Goal: Task Accomplishment & Management: Manage account settings

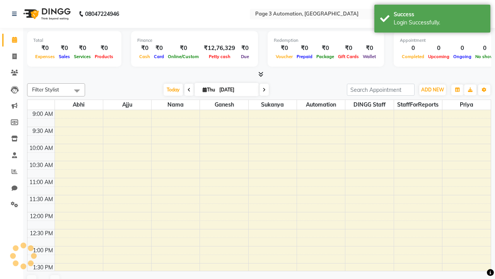
select select "en"
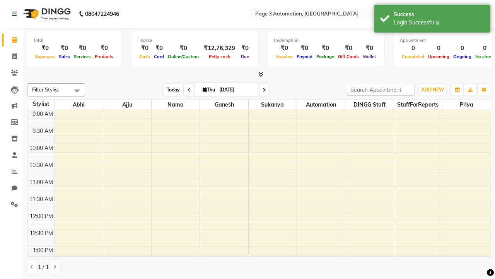
click at [170, 89] on span "Today" at bounding box center [173, 90] width 19 height 12
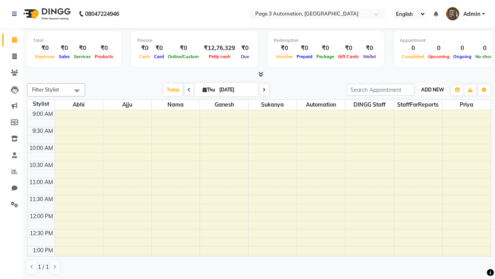
click at [433, 89] on span "ADD NEW" at bounding box center [432, 90] width 23 height 6
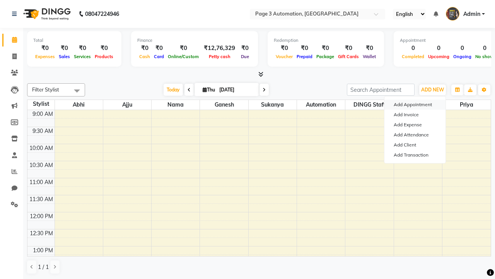
click at [415, 105] on button "Add Appointment" at bounding box center [415, 104] width 61 height 10
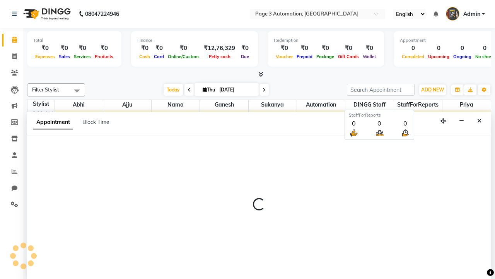
select select "tentative"
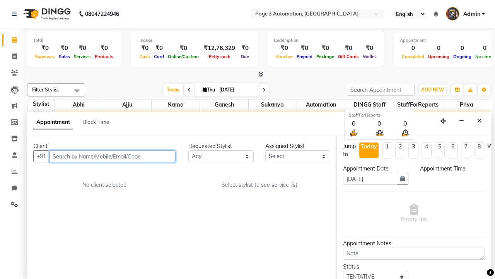
select select "600"
type input "8192346578"
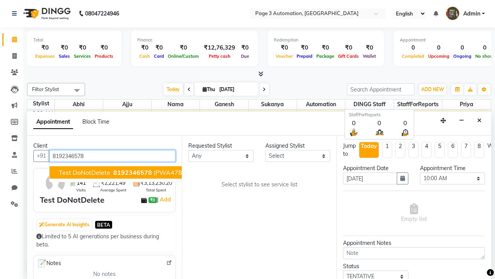
click at [113, 172] on span "8192346578" at bounding box center [132, 172] width 39 height 8
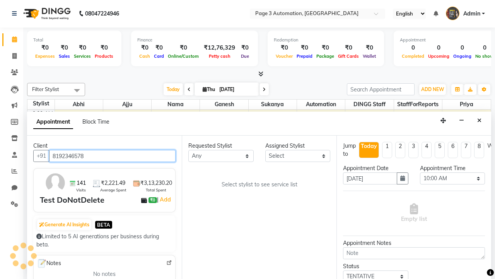
scroll to position [0, 0]
select select "711"
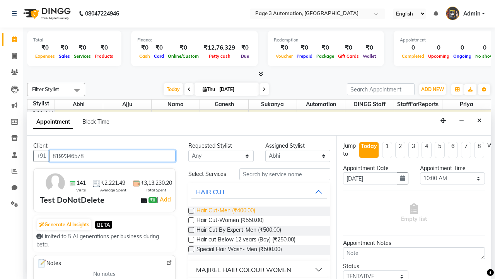
type input "8192346578"
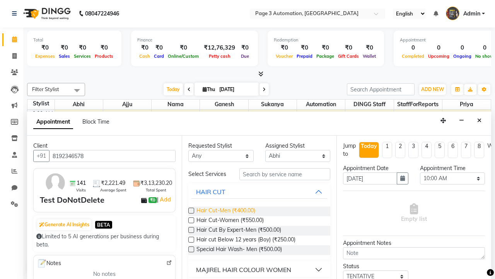
click at [226, 211] on span "Hair Cut-Men (₹400.00)" at bounding box center [226, 211] width 59 height 10
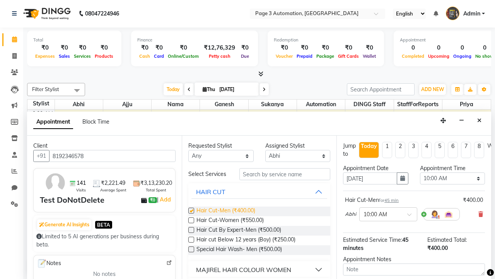
checkbox input "false"
select select "780"
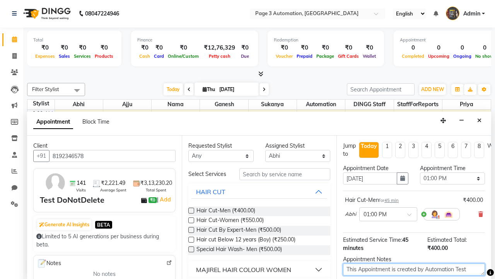
type textarea "This Appointment is created by Automation Test"
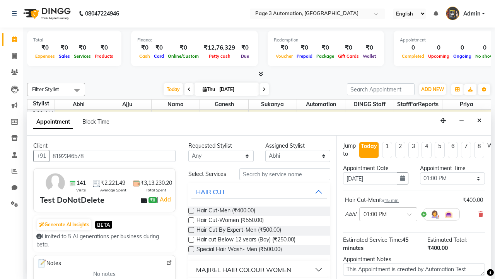
checkbox input "false"
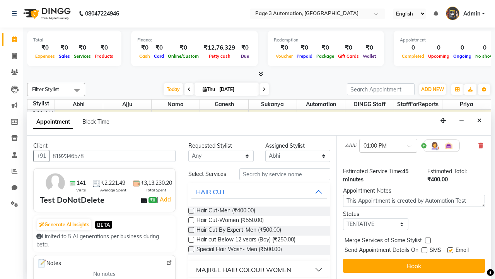
click at [451, 250] on label at bounding box center [451, 250] width 6 height 6
click at [451, 250] on input "checkbox" at bounding box center [450, 250] width 5 height 5
checkbox input "false"
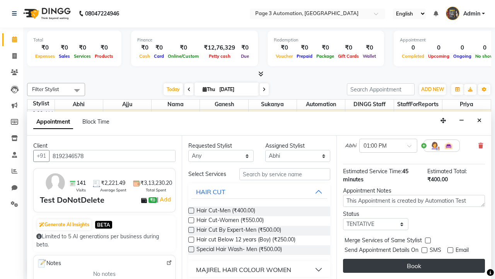
click at [414, 266] on button "Book" at bounding box center [414, 266] width 142 height 14
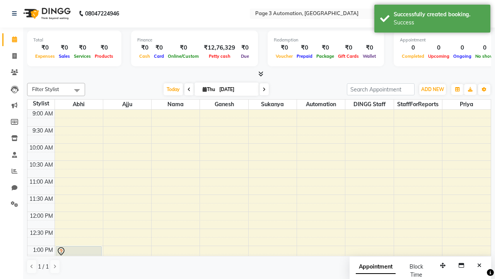
scroll to position [0, 0]
click at [433, 20] on div "Success" at bounding box center [439, 23] width 91 height 8
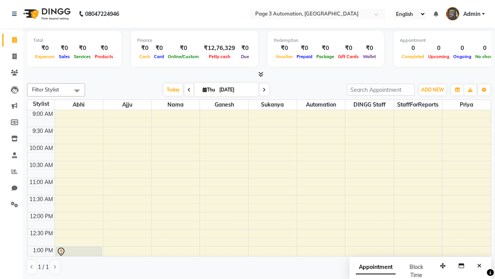
click at [77, 91] on span at bounding box center [76, 90] width 15 height 15
click at [0, 0] on div "Select All" at bounding box center [0, 0] width 0 height 0
checkbox input "true"
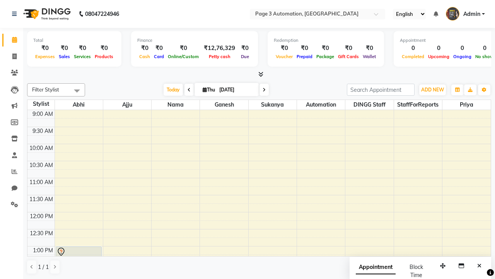
checkbox input "true"
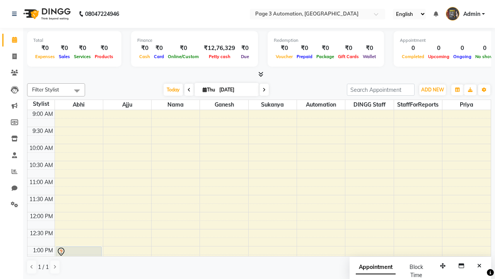
checkbox input "true"
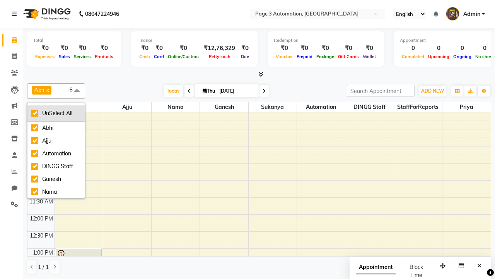
click at [56, 113] on div "UnSelect All" at bounding box center [56, 113] width 50 height 8
checkbox input "false"
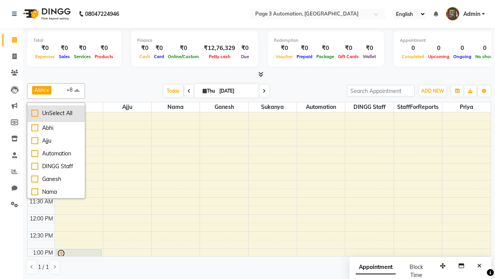
checkbox input "false"
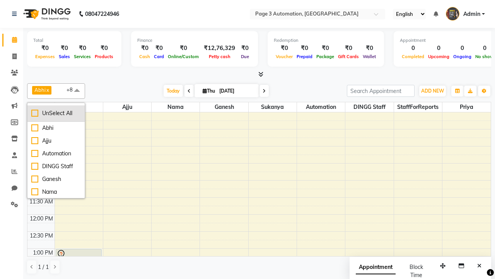
checkbox input "false"
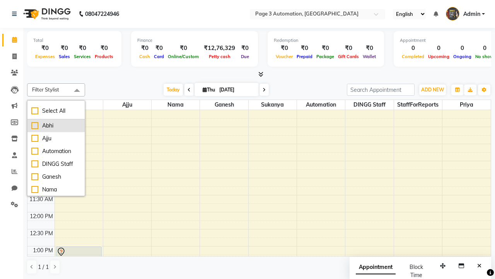
click at [56, 125] on div "Abhi" at bounding box center [56, 126] width 50 height 8
checkbox input "true"
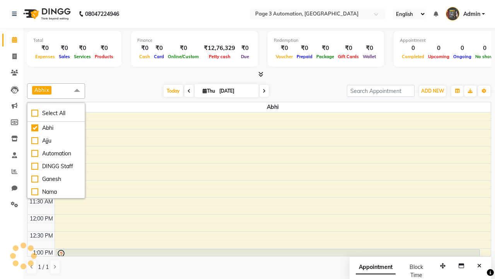
click at [77, 91] on span at bounding box center [76, 90] width 15 height 15
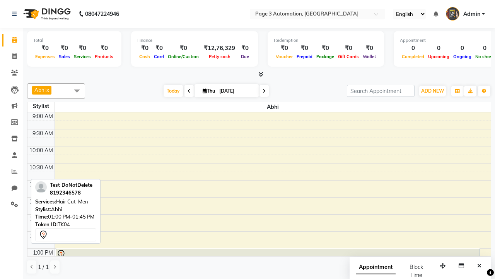
scroll to position [17, 0]
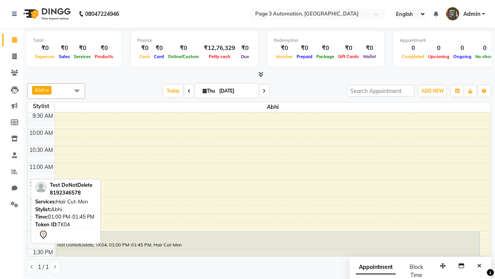
click at [268, 243] on div "Test DoNotDelete, TK04, 01:00 PM-01:45 PM, Hair Cut-Men" at bounding box center [268, 243] width 424 height 24
select select "7"
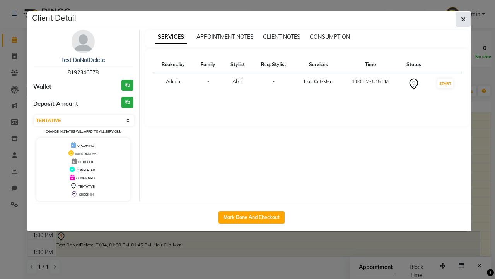
click at [464, 19] on icon "button" at bounding box center [463, 19] width 5 height 6
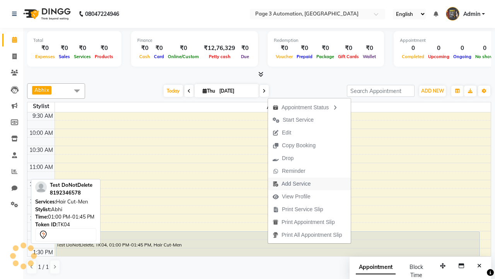
click at [311, 183] on span "Add Service" at bounding box center [291, 183] width 47 height 13
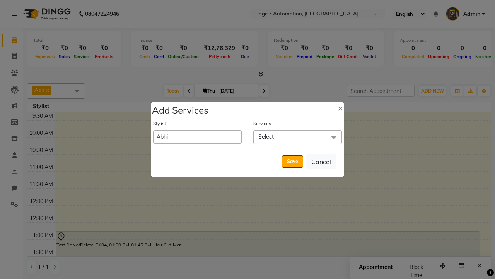
click at [298, 137] on span "Select" at bounding box center [298, 137] width 89 height 14
click at [0, 0] on div "Hair Cut-Women (₹550)" at bounding box center [0, 0] width 0 height 0
checkbox input "true"
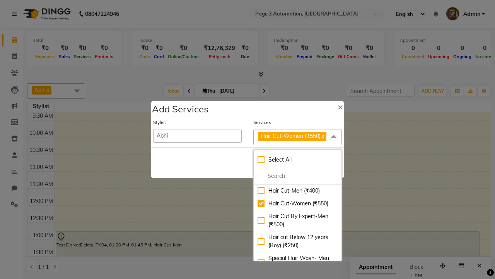
click at [298, 137] on span "Hair Cut-Women (₹550)" at bounding box center [291, 135] width 60 height 7
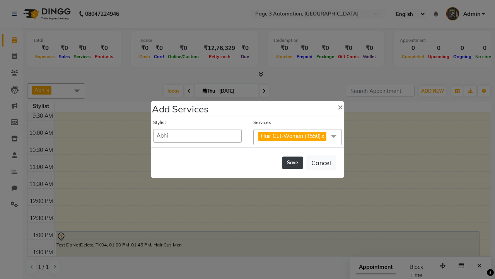
click at [293, 162] on button "Save" at bounding box center [292, 162] width 21 height 12
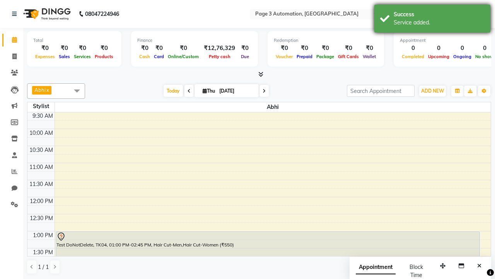
click at [433, 20] on div "Service added." at bounding box center [439, 23] width 91 height 8
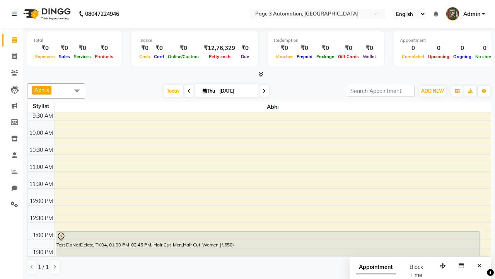
click at [268, 231] on div "Test DoNotDelete, TK04, 01:00 PM-02:45 PM, Hair Cut-Men,Hair Cut-Women (₹550)" at bounding box center [268, 260] width 424 height 58
select select "7"
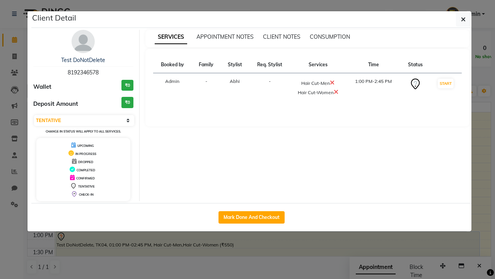
scroll to position [51, 0]
click at [464, 19] on icon "button" at bounding box center [463, 19] width 5 height 6
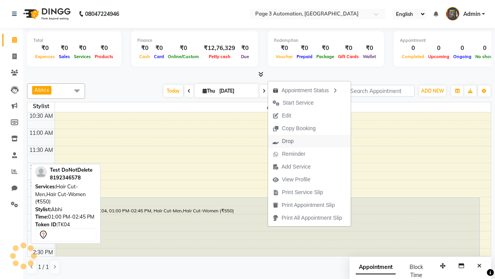
click at [311, 141] on button "Drop" at bounding box center [309, 141] width 83 height 13
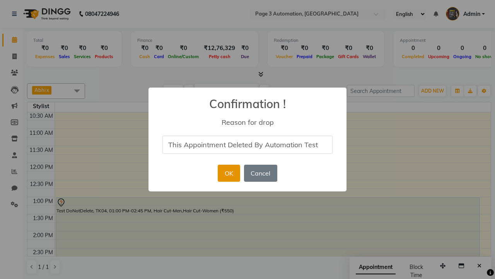
type input "This Appointment Deleted By Automation Test"
click at [229, 173] on button "OK" at bounding box center [229, 172] width 22 height 17
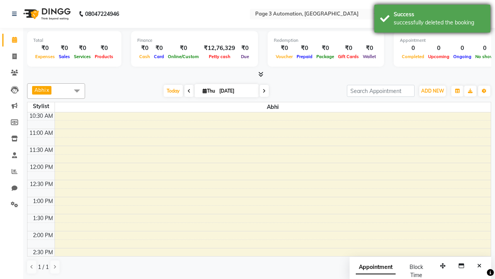
click at [433, 20] on div "successfully deleted the booking" at bounding box center [439, 23] width 91 height 8
